Goal: Find specific page/section: Find specific page/section

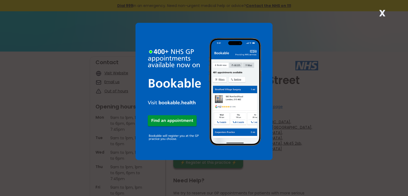
click at [382, 15] on strong "X" at bounding box center [382, 13] width 6 height 13
click at [383, 16] on strong "X" at bounding box center [382, 13] width 6 height 13
click at [381, 13] on strong "X" at bounding box center [382, 13] width 6 height 13
